Goal: Find specific page/section: Find specific page/section

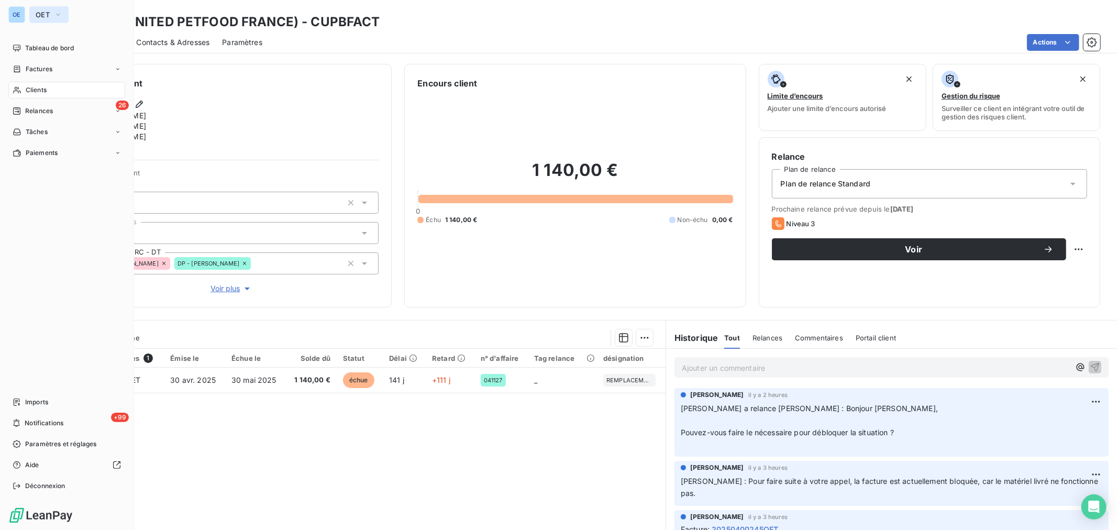
click at [60, 14] on icon "button" at bounding box center [58, 14] width 8 height 10
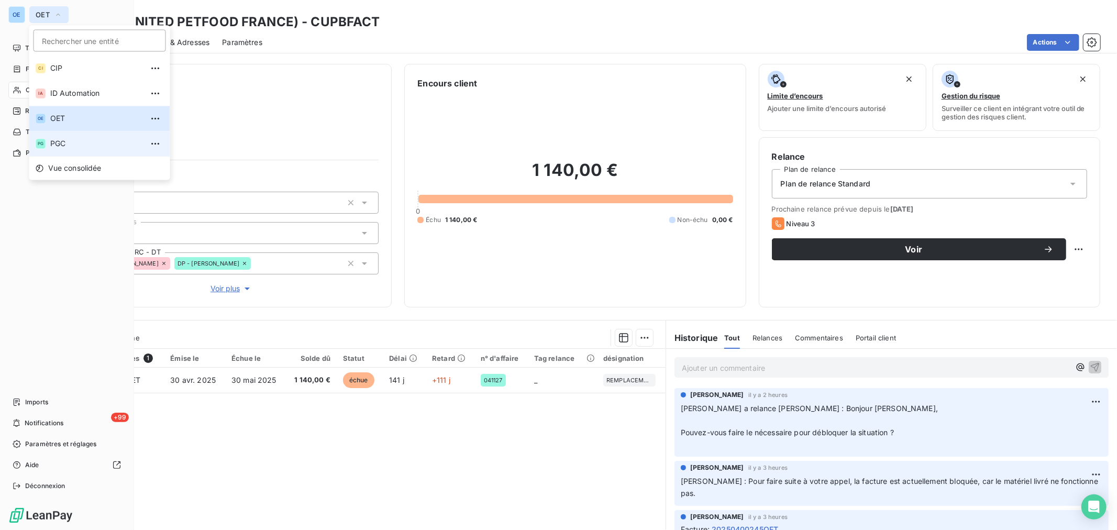
click at [75, 138] on span "PGC" at bounding box center [96, 143] width 93 height 10
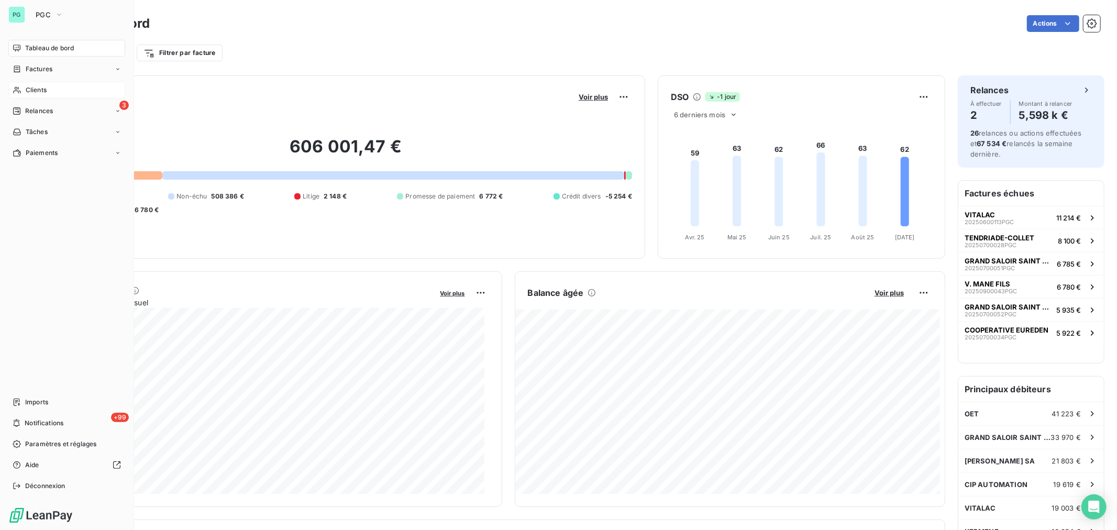
click at [57, 85] on div "Clients" at bounding box center [66, 90] width 117 height 17
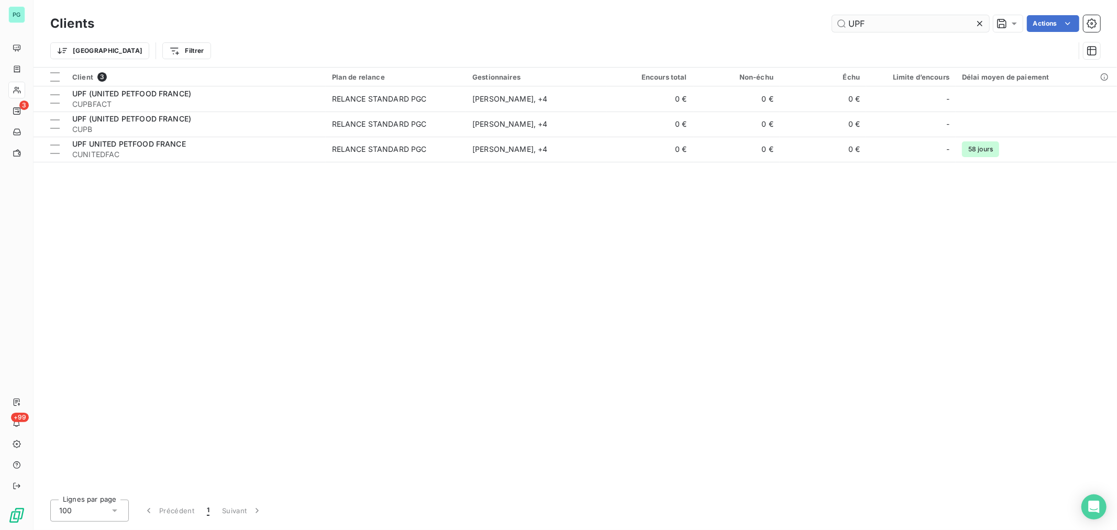
drag, startPoint x: 877, startPoint y: 24, endPoint x: 844, endPoint y: 24, distance: 32.5
click at [844, 24] on input "UPF" at bounding box center [910, 23] width 157 height 17
